Goal: Check status

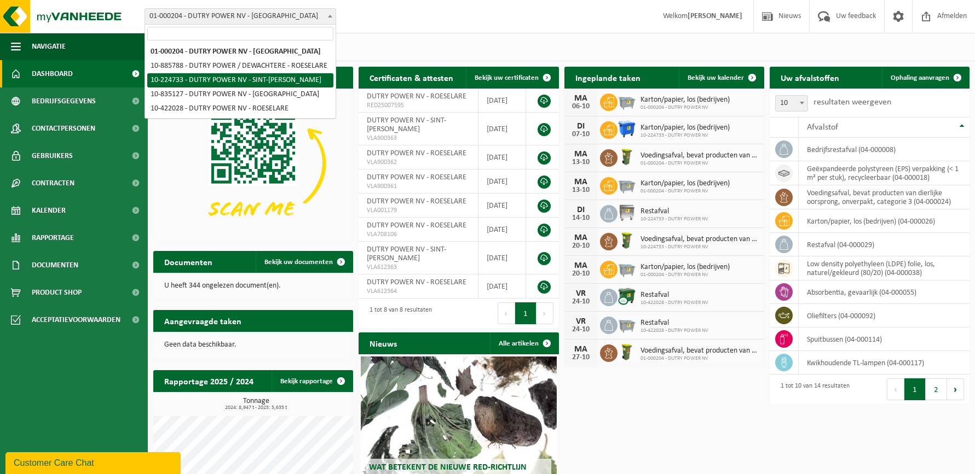
select select "14375"
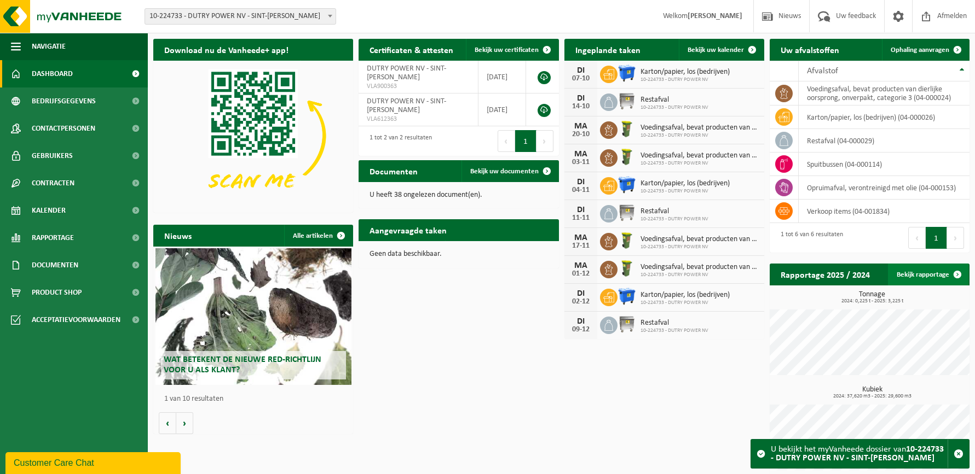
click at [961, 275] on span at bounding box center [957, 275] width 22 height 22
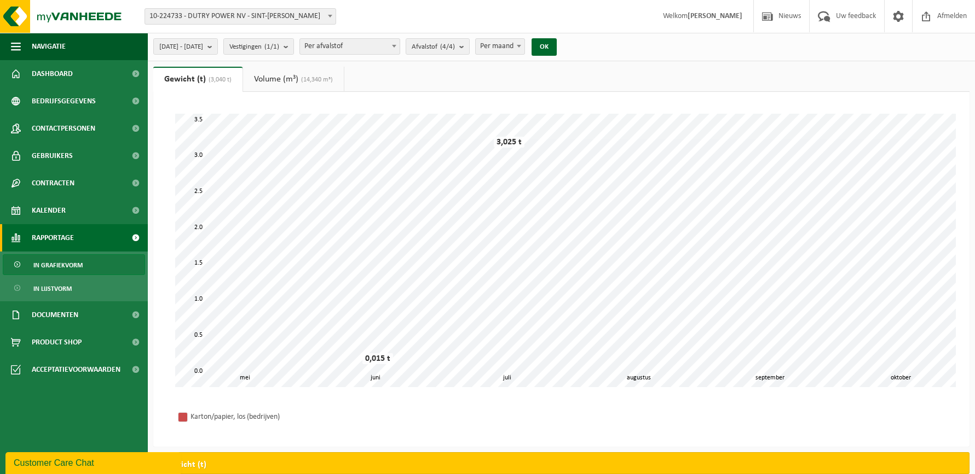
click at [302, 83] on span "(14,340 m³)" at bounding box center [315, 80] width 34 height 7
